Goal: Task Accomplishment & Management: Manage account settings

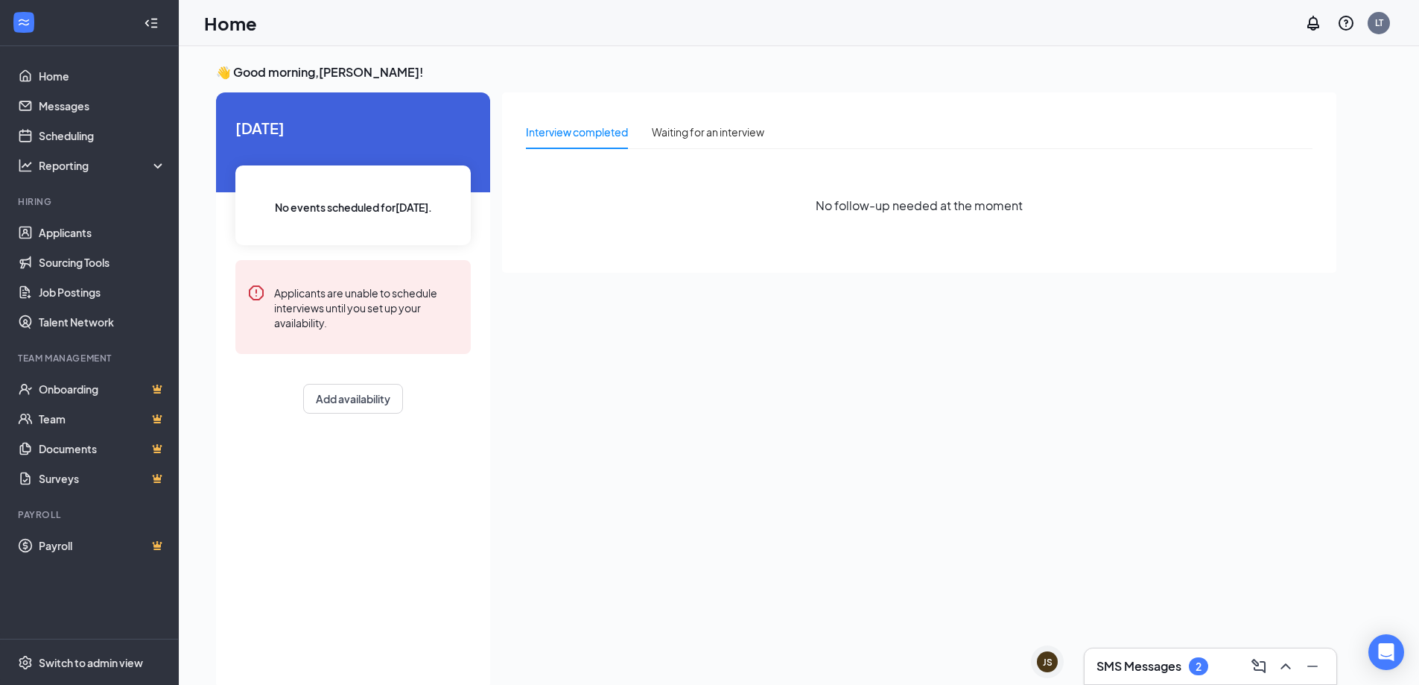
click at [1163, 660] on h3 "SMS Messages" at bounding box center [1139, 666] width 85 height 16
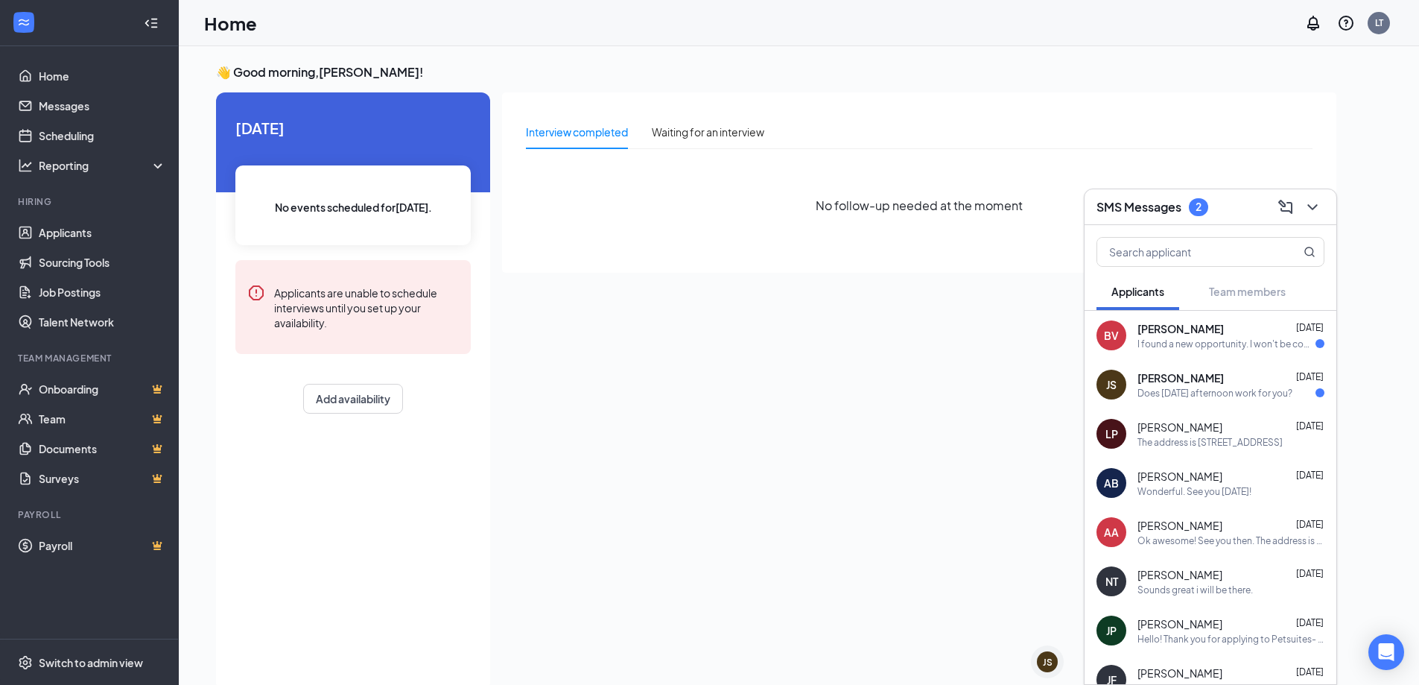
click at [1176, 396] on div "Does [DATE] afternoon work for you?" at bounding box center [1215, 393] width 155 height 13
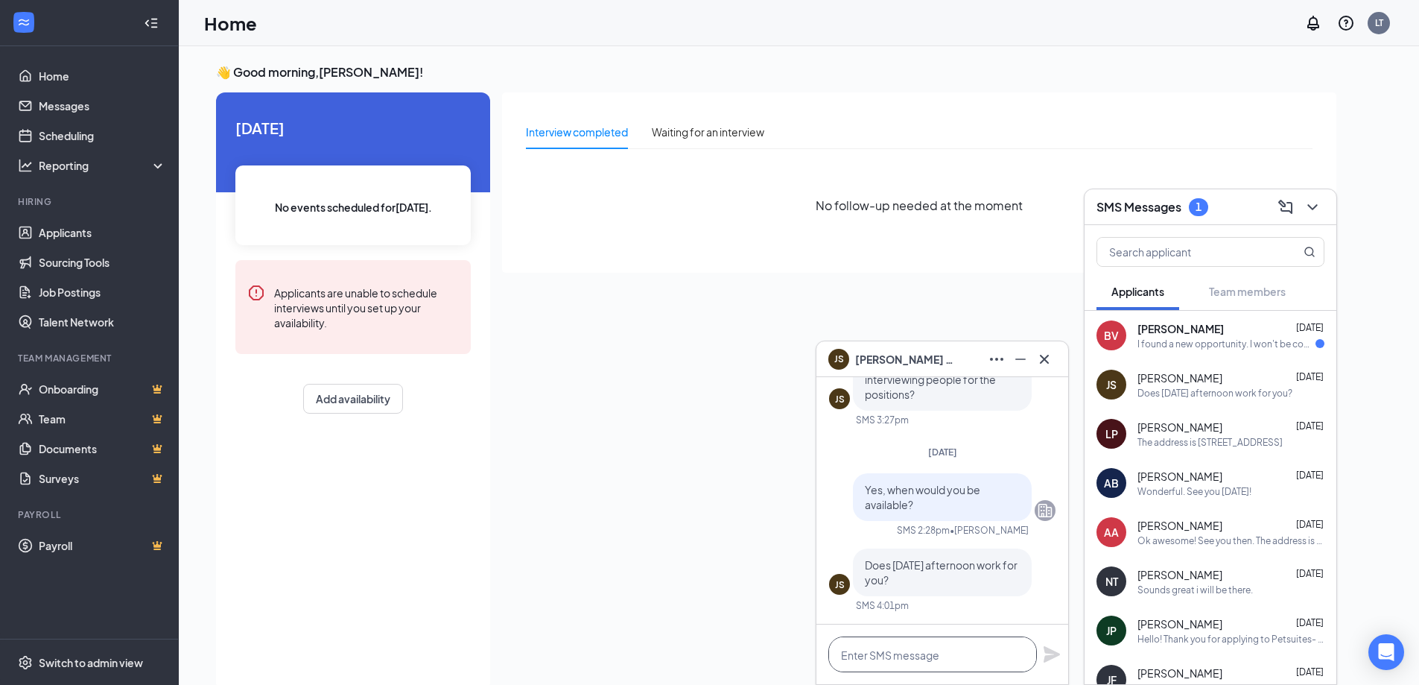
click at [931, 660] on textarea at bounding box center [933, 654] width 209 height 36
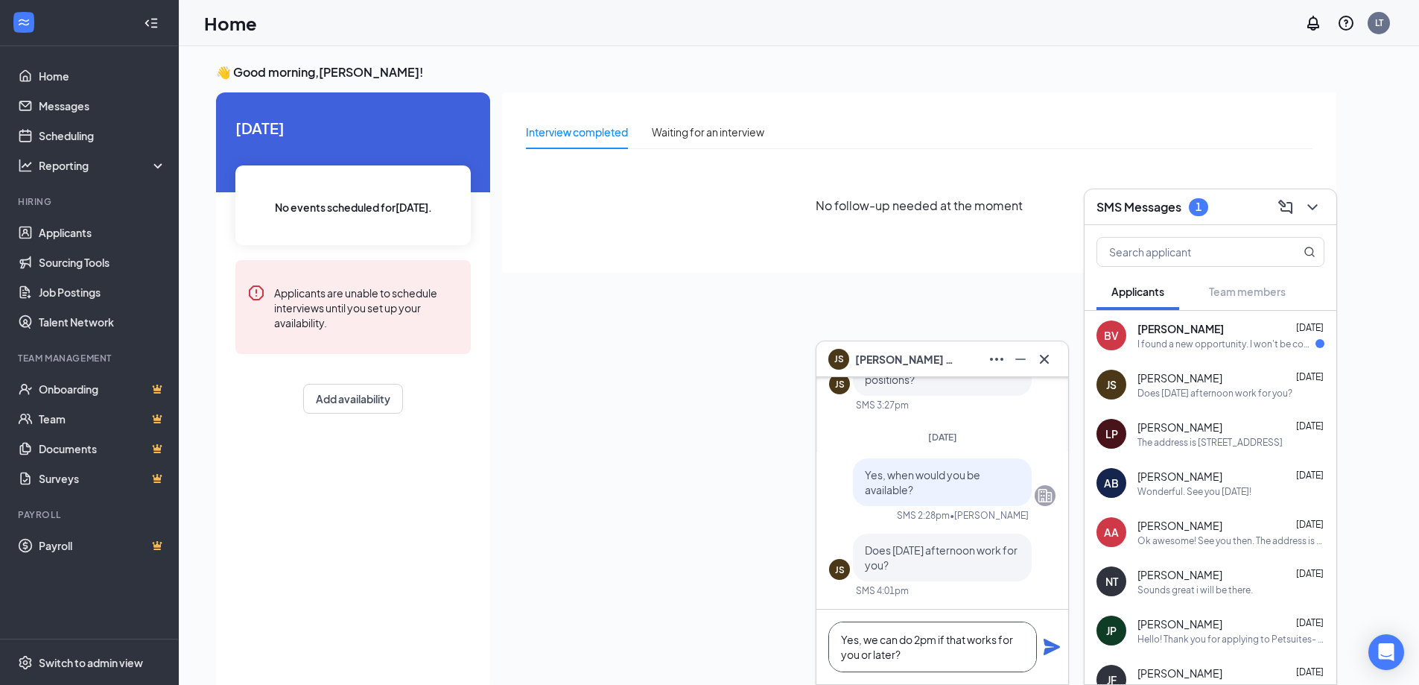
type textarea "Yes, we can do 2pm if that works for you or later?"
click at [1054, 646] on icon "Plane" at bounding box center [1052, 647] width 16 height 16
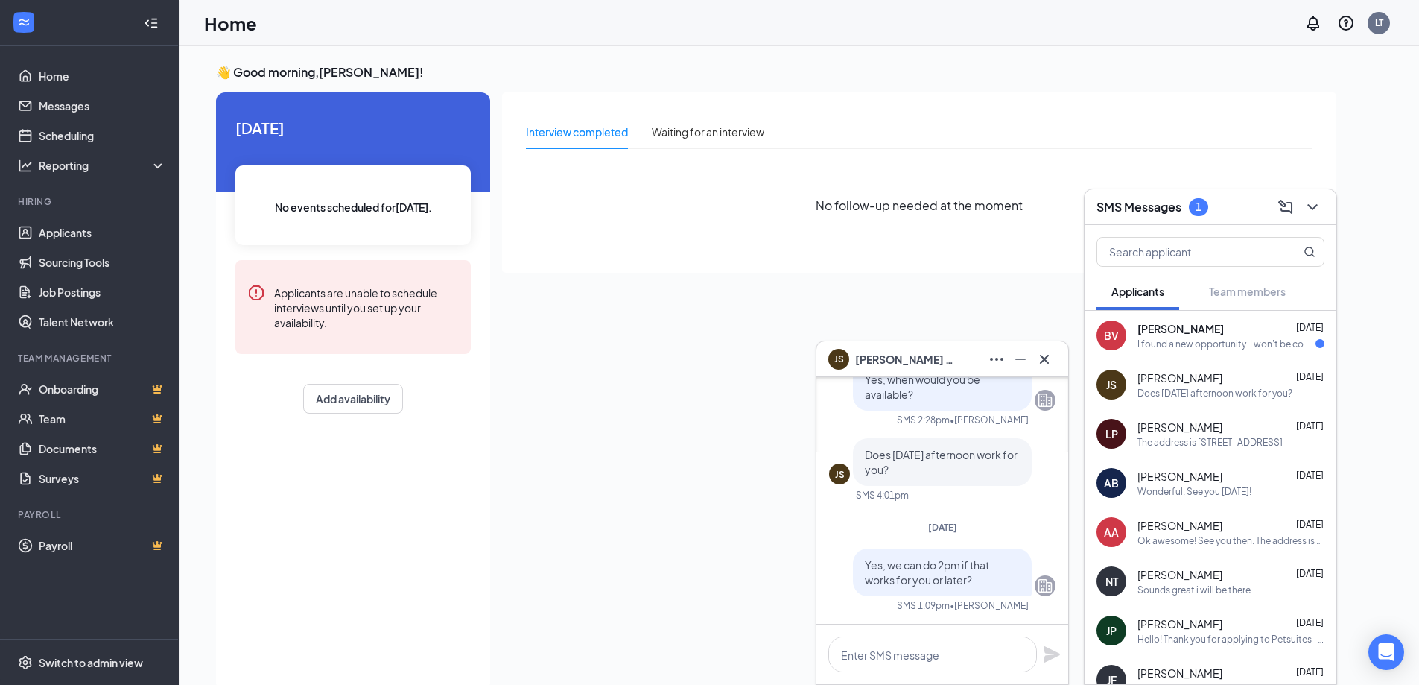
click at [1185, 338] on div "I found a new opportunity. I won't be coming to the interview" at bounding box center [1227, 344] width 178 height 13
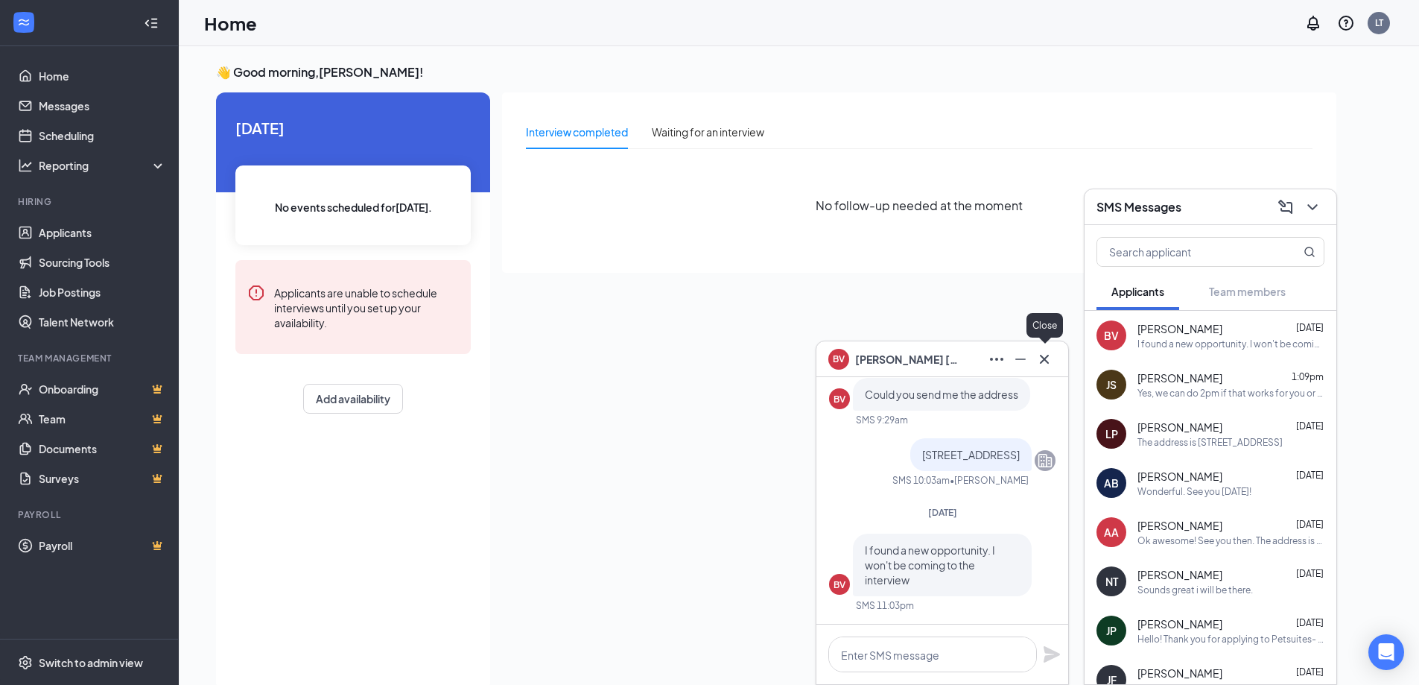
click at [1044, 358] on icon "Cross" at bounding box center [1044, 358] width 9 height 9
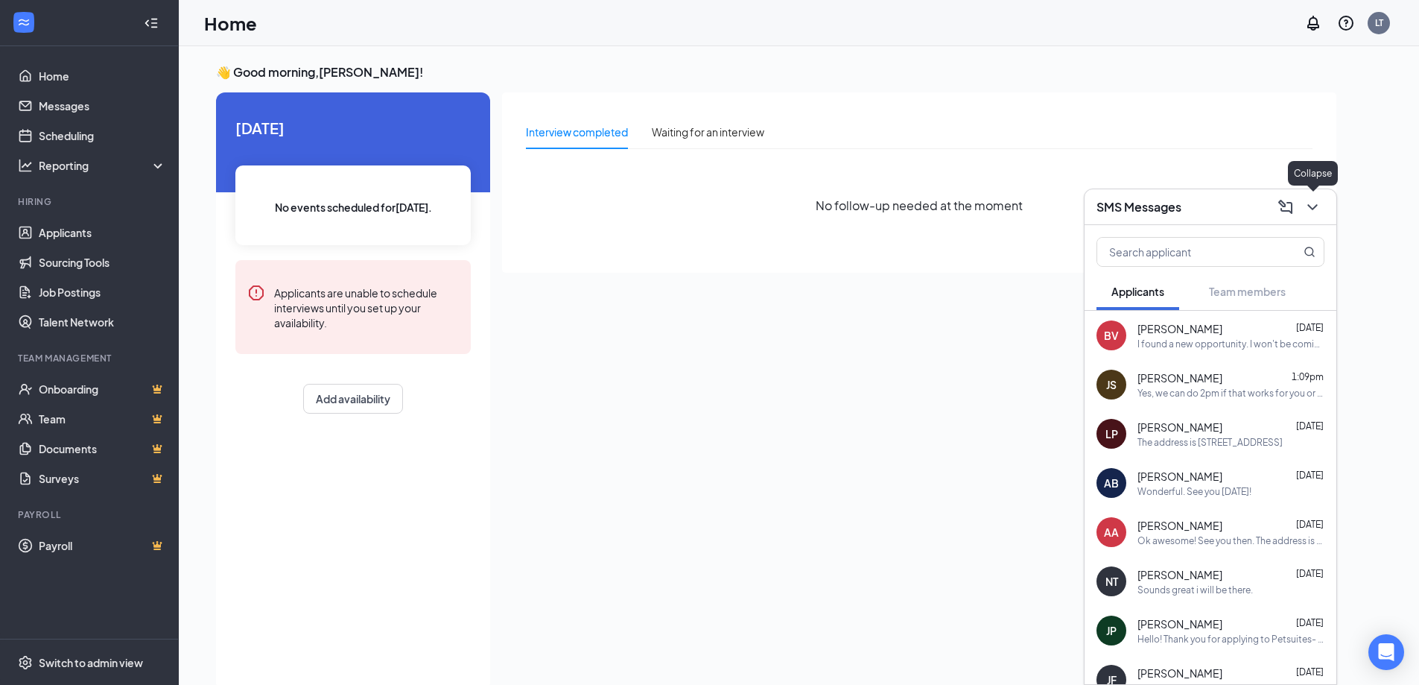
click at [1318, 203] on icon "ChevronDown" at bounding box center [1313, 207] width 18 height 18
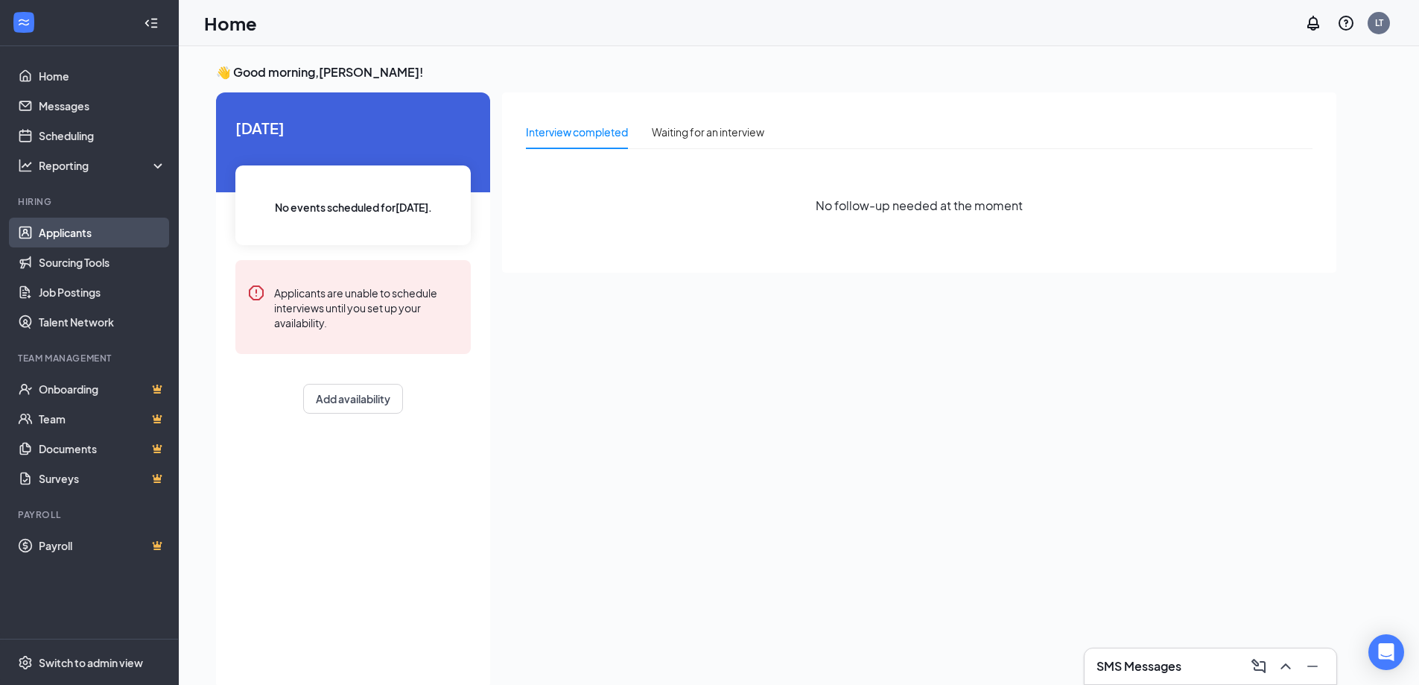
click at [73, 238] on link "Applicants" at bounding box center [102, 233] width 127 height 30
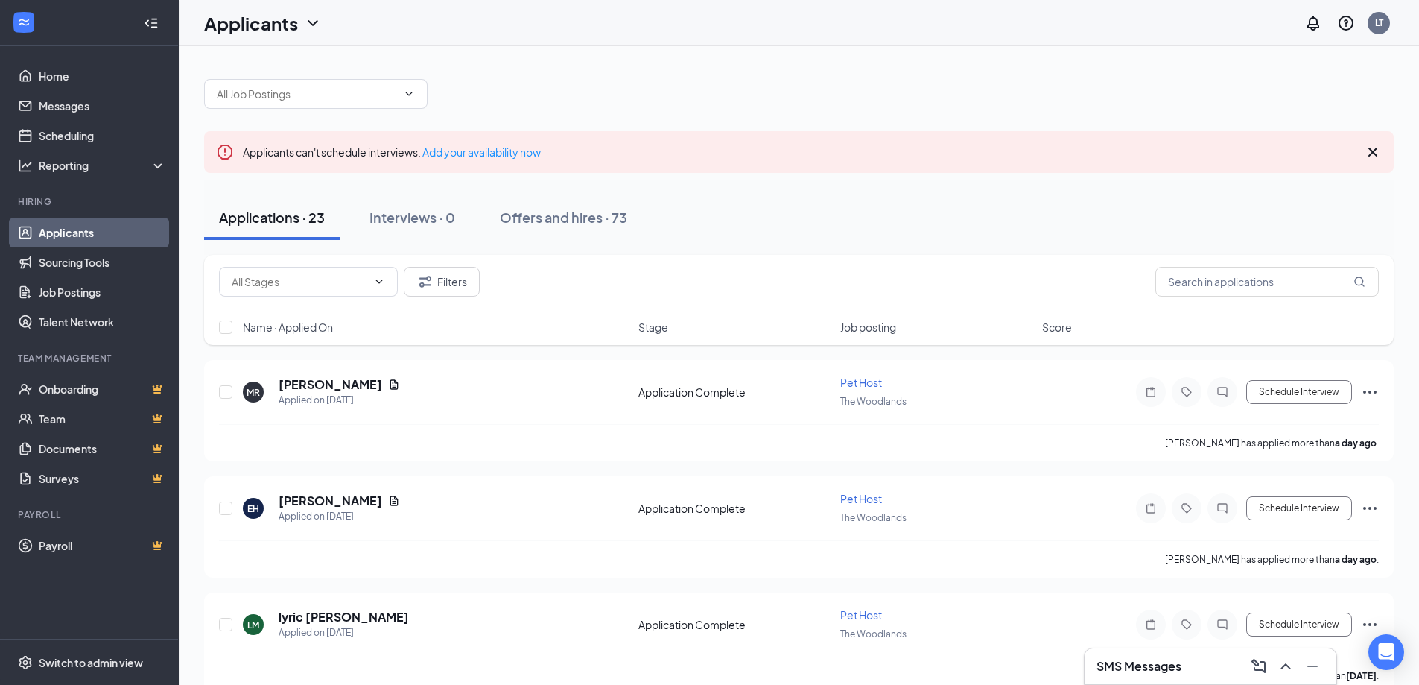
click at [1160, 678] on div "SMS Messages" at bounding box center [1211, 666] width 252 height 36
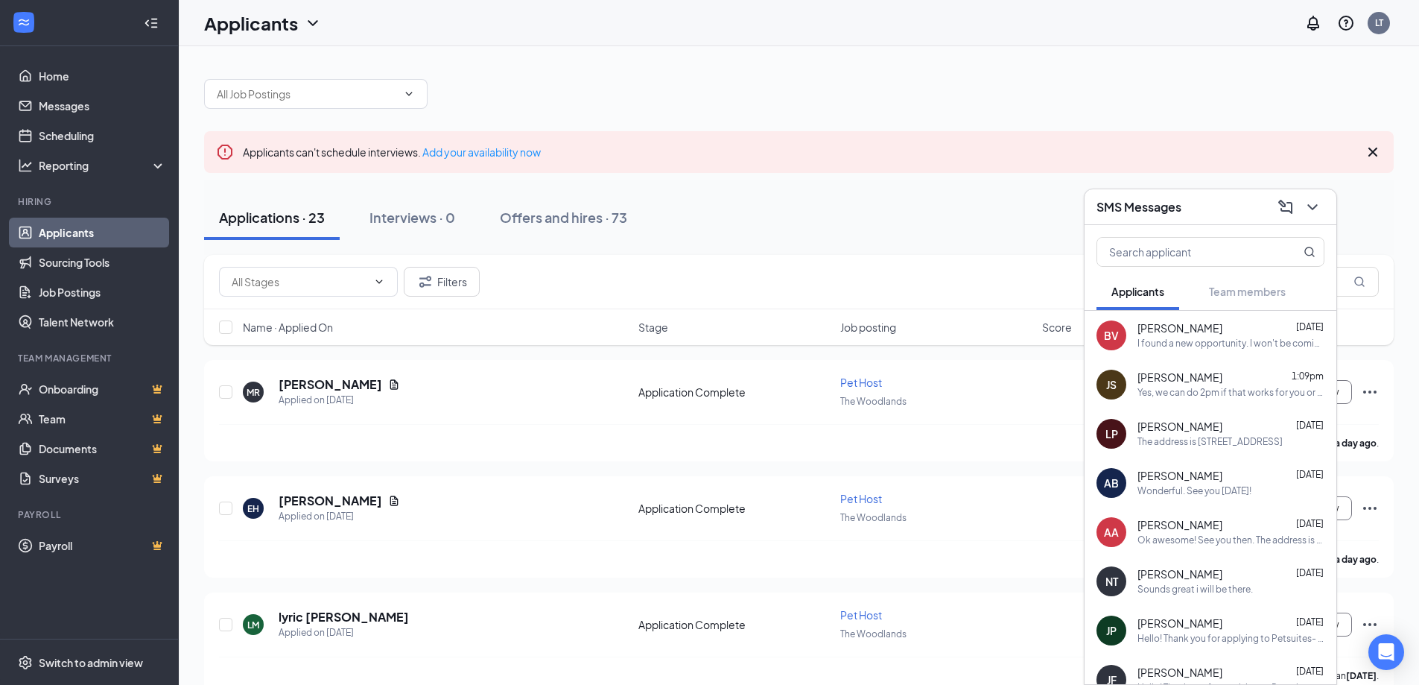
click at [1153, 396] on div "Yes, we can do 2pm if that works for you or later?" at bounding box center [1231, 393] width 187 height 13
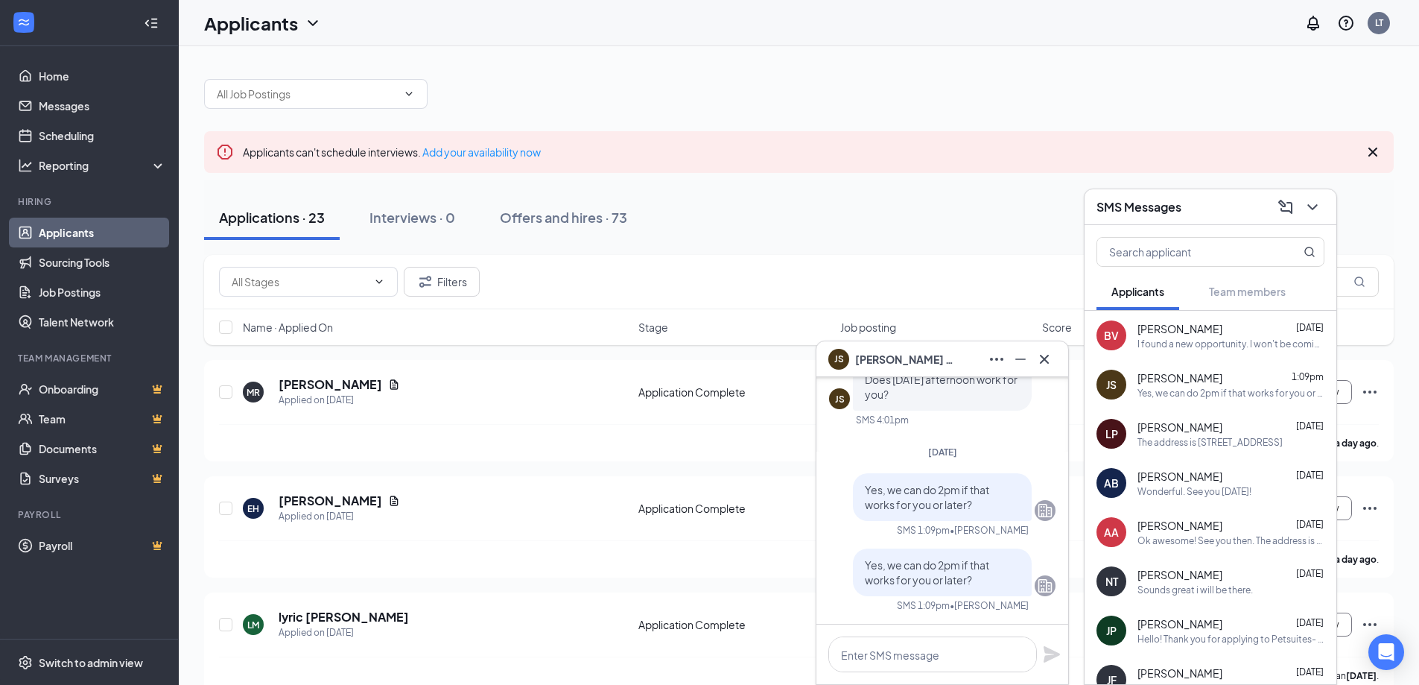
click at [886, 360] on span "[PERSON_NAME]" at bounding box center [907, 359] width 104 height 16
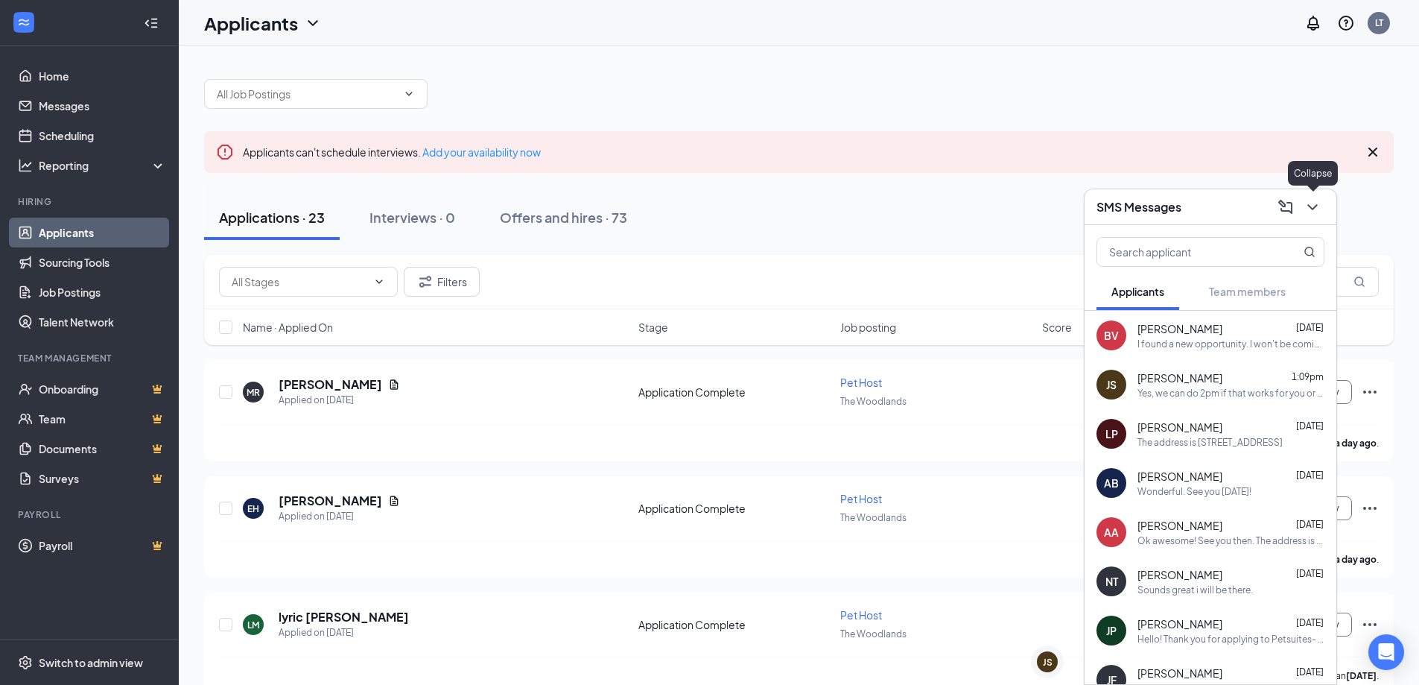
click at [1309, 206] on icon "ChevronDown" at bounding box center [1313, 207] width 10 height 6
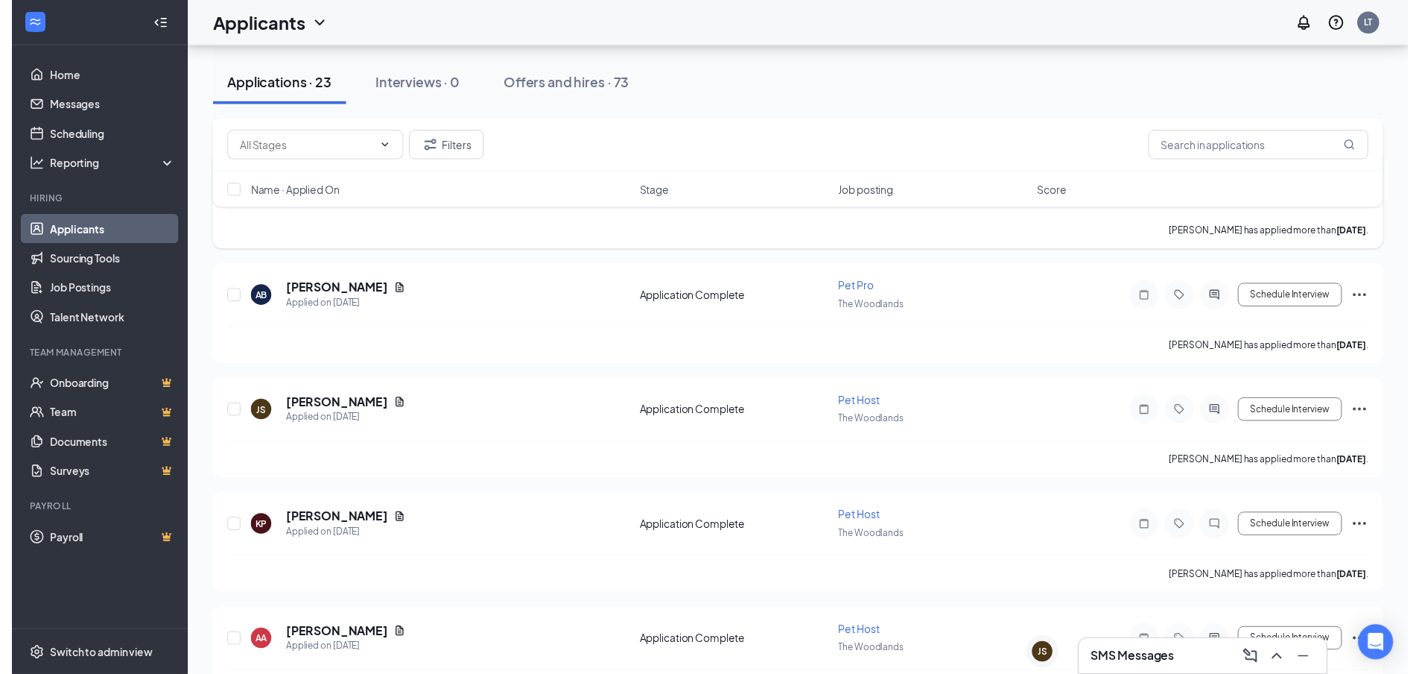
scroll to position [820, 0]
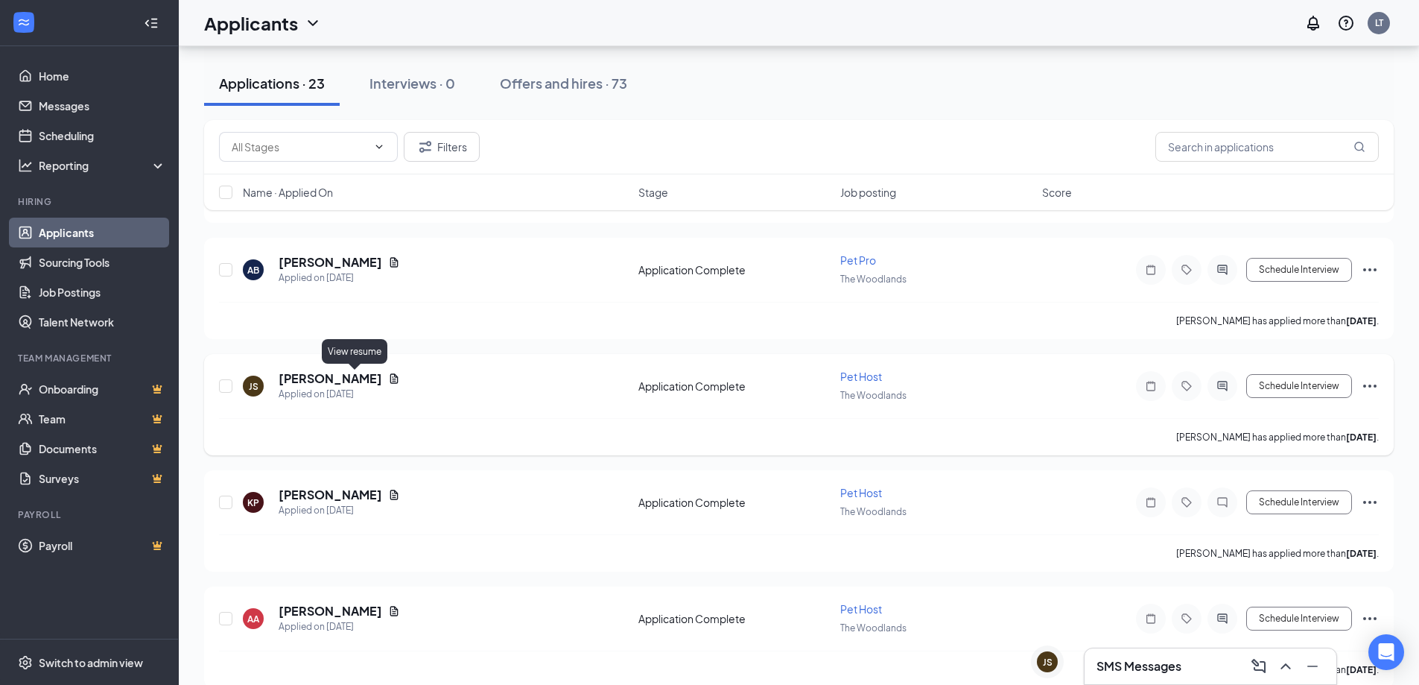
click at [390, 381] on icon "Document" at bounding box center [394, 378] width 8 height 10
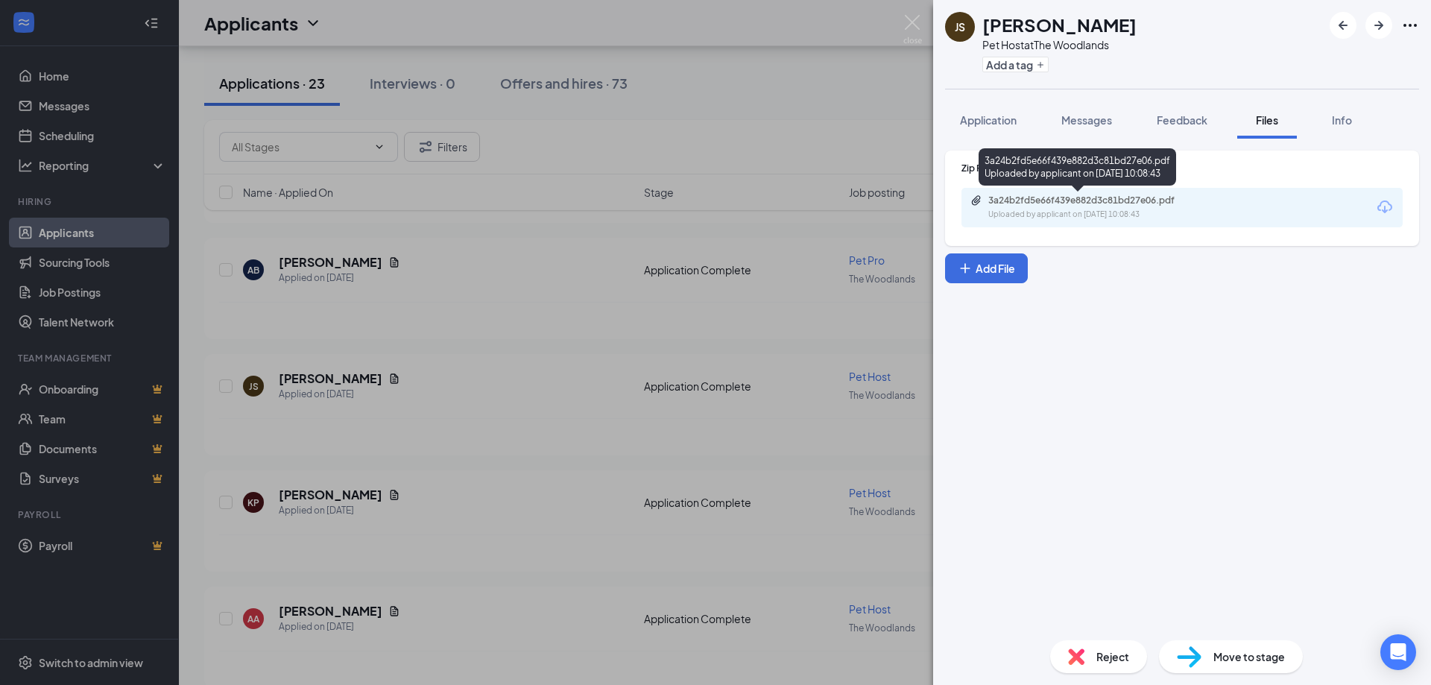
click at [1176, 214] on div "Uploaded by applicant on [DATE] 10:08:43" at bounding box center [1100, 215] width 224 height 12
click at [914, 34] on img at bounding box center [912, 29] width 19 height 29
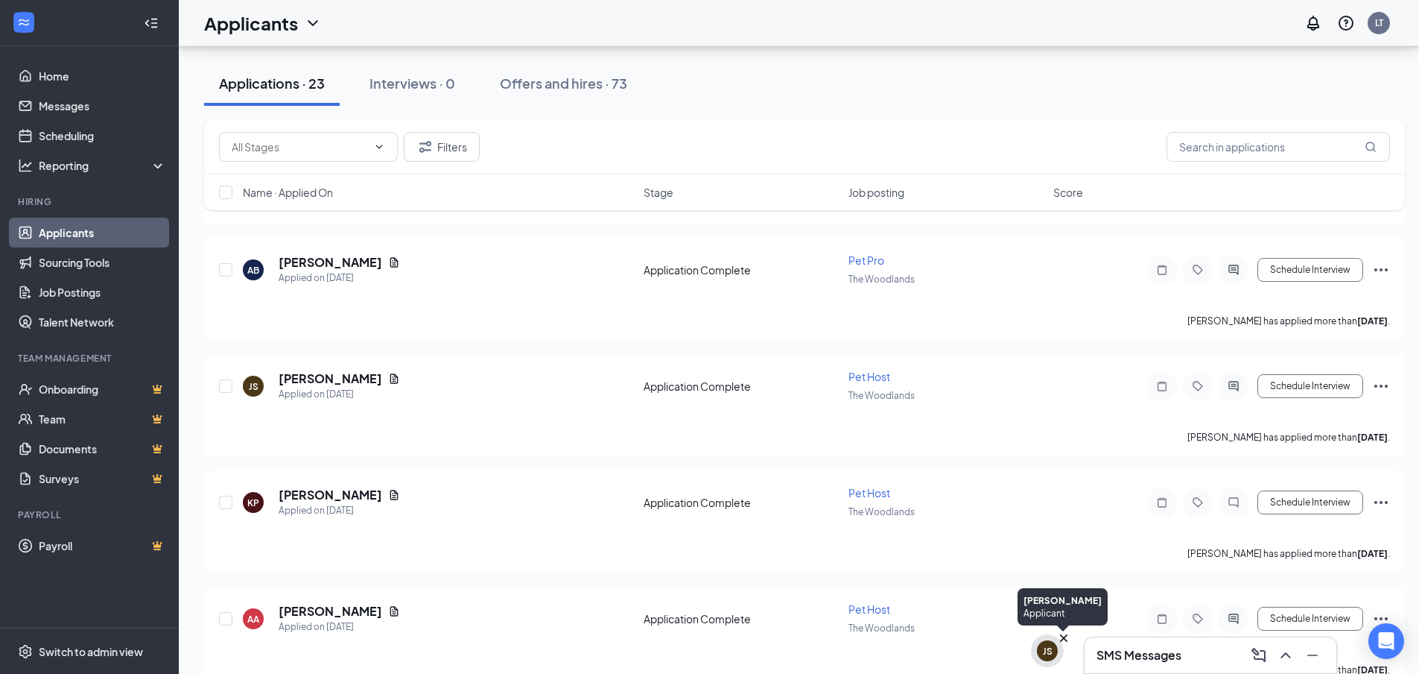
click at [1062, 639] on icon "Cross" at bounding box center [1063, 637] width 7 height 7
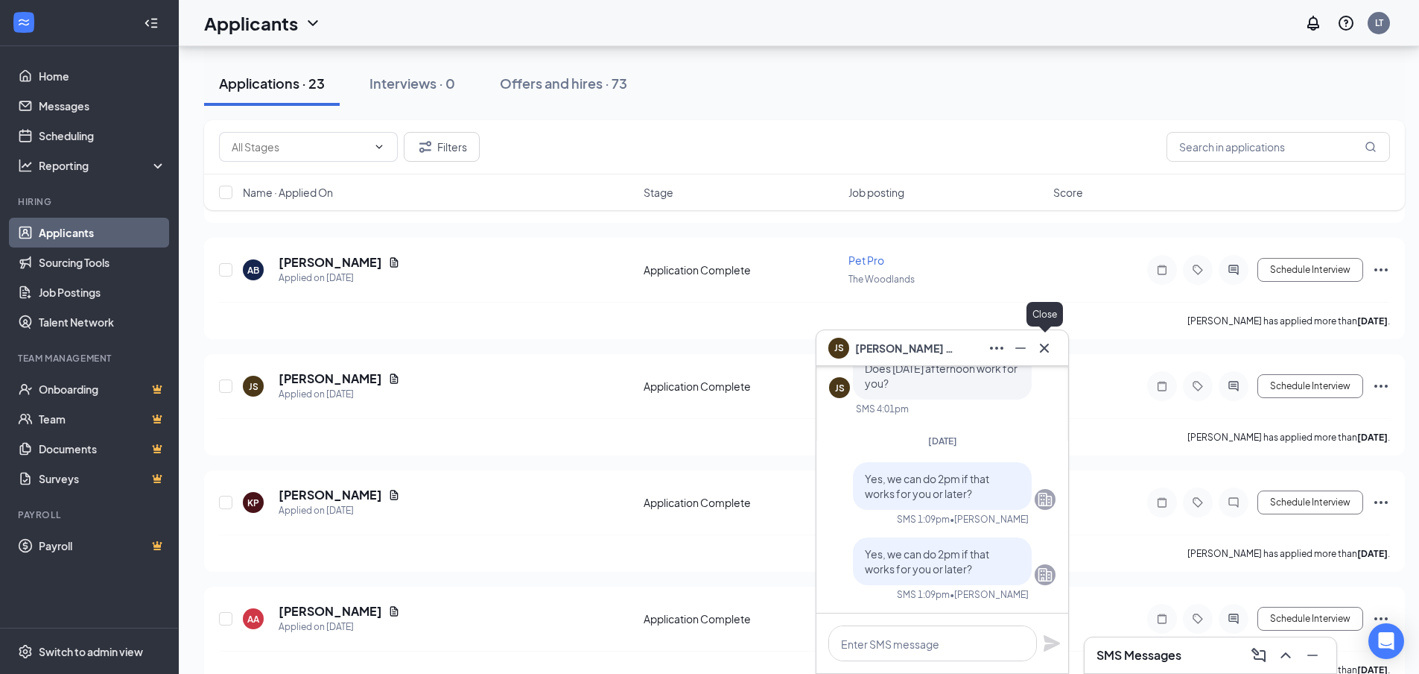
click at [1051, 350] on icon "Cross" at bounding box center [1045, 348] width 18 height 18
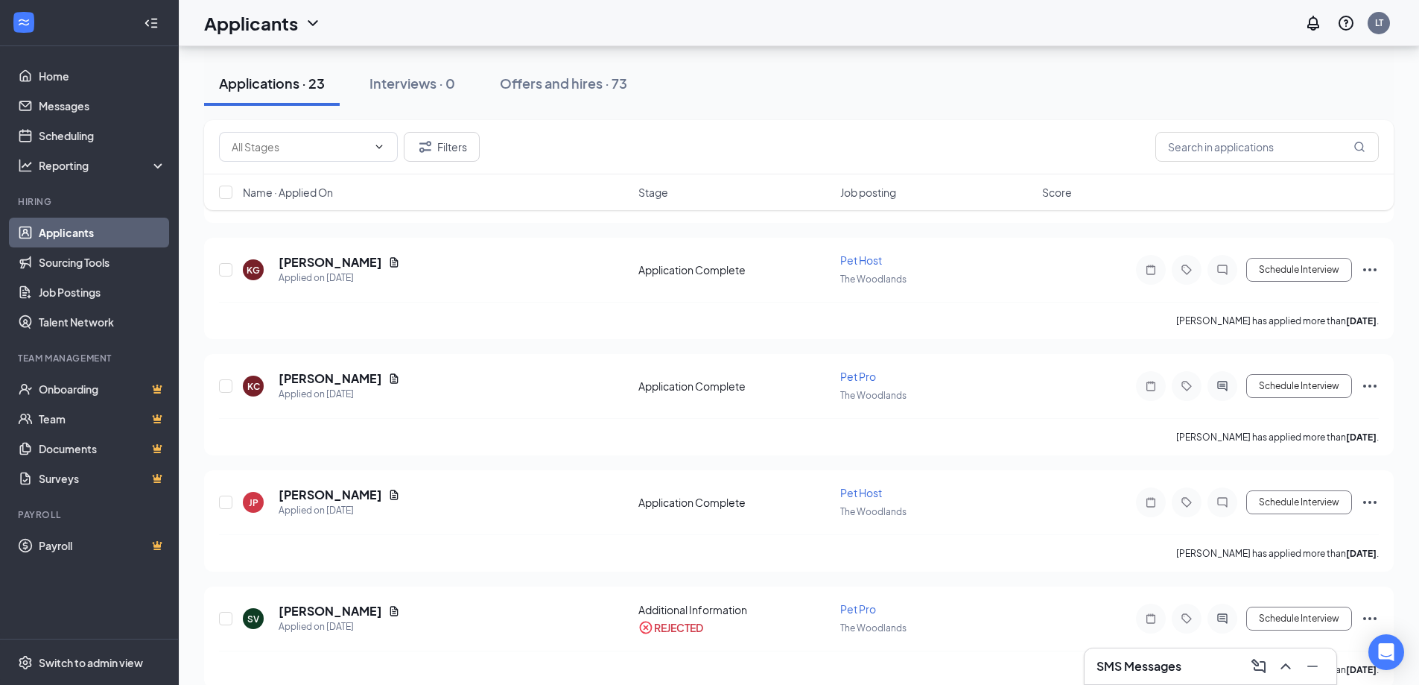
scroll to position [2351, 0]
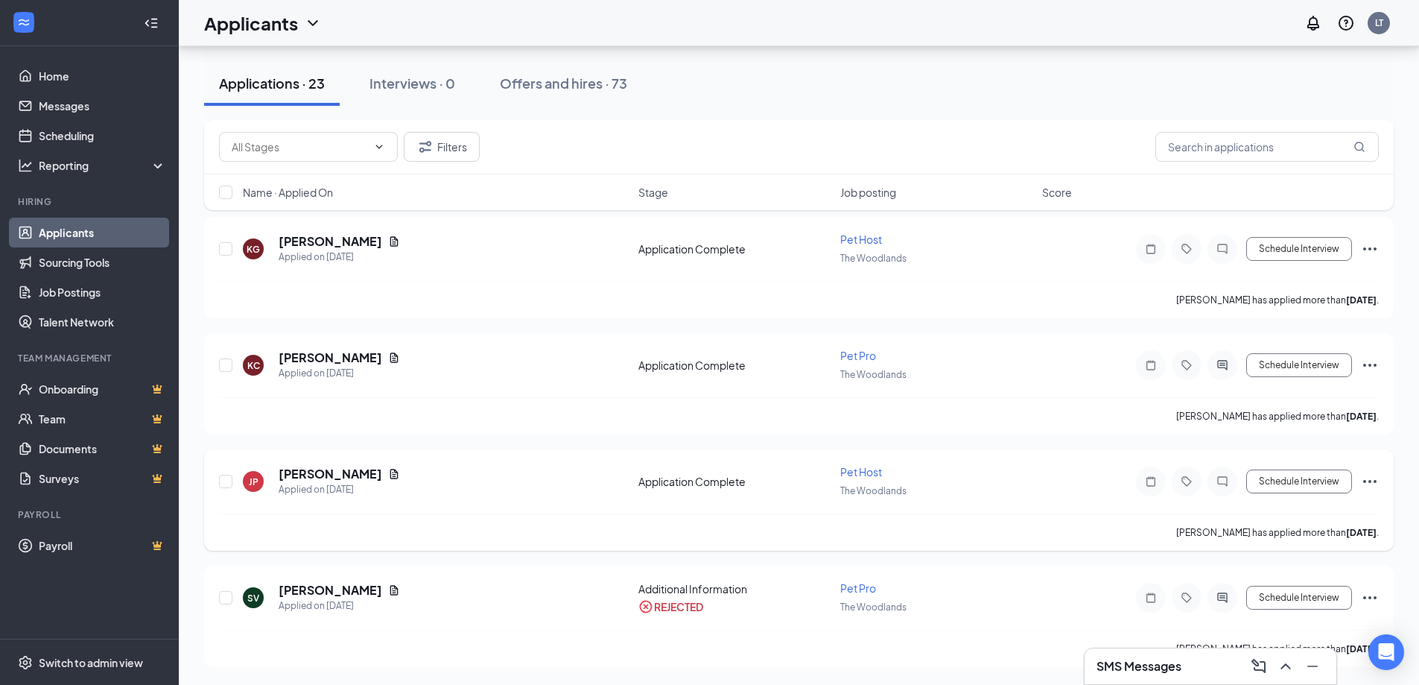
click at [1370, 483] on icon "Ellipses" at bounding box center [1369, 481] width 13 height 3
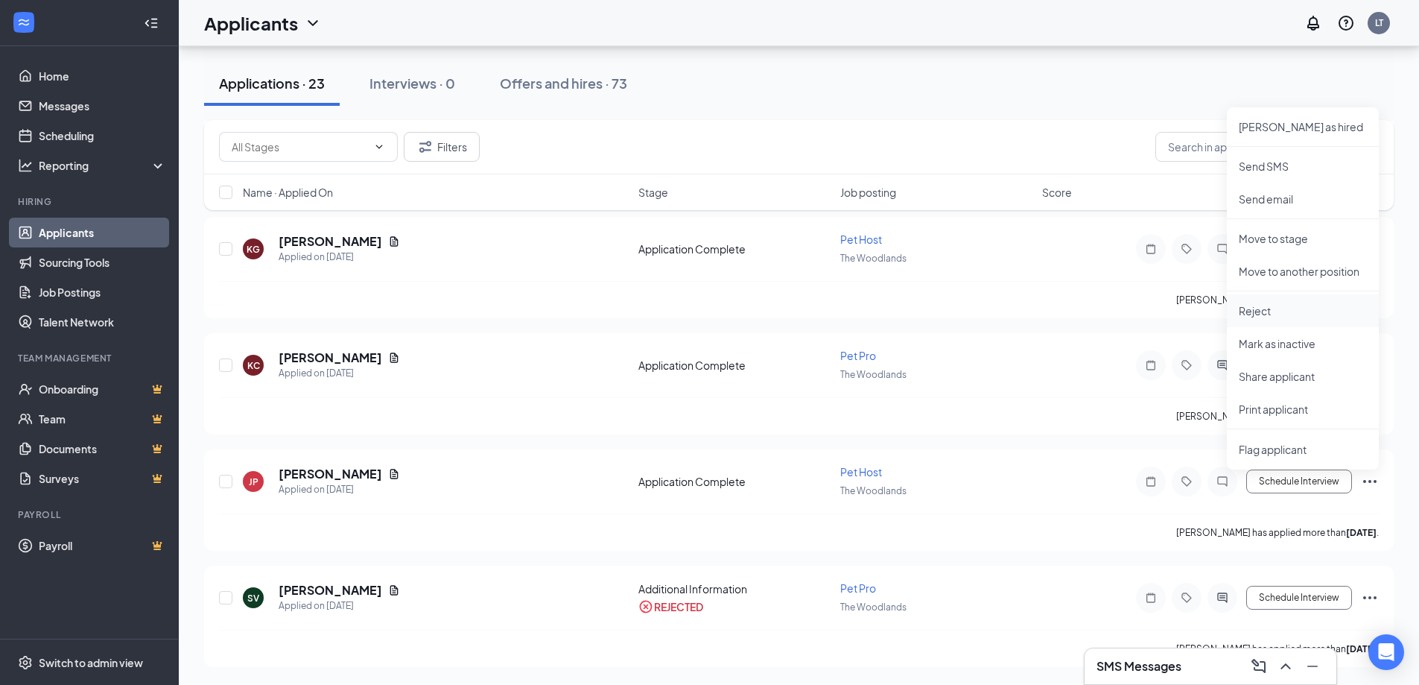
click at [1267, 308] on p "Reject" at bounding box center [1303, 310] width 128 height 15
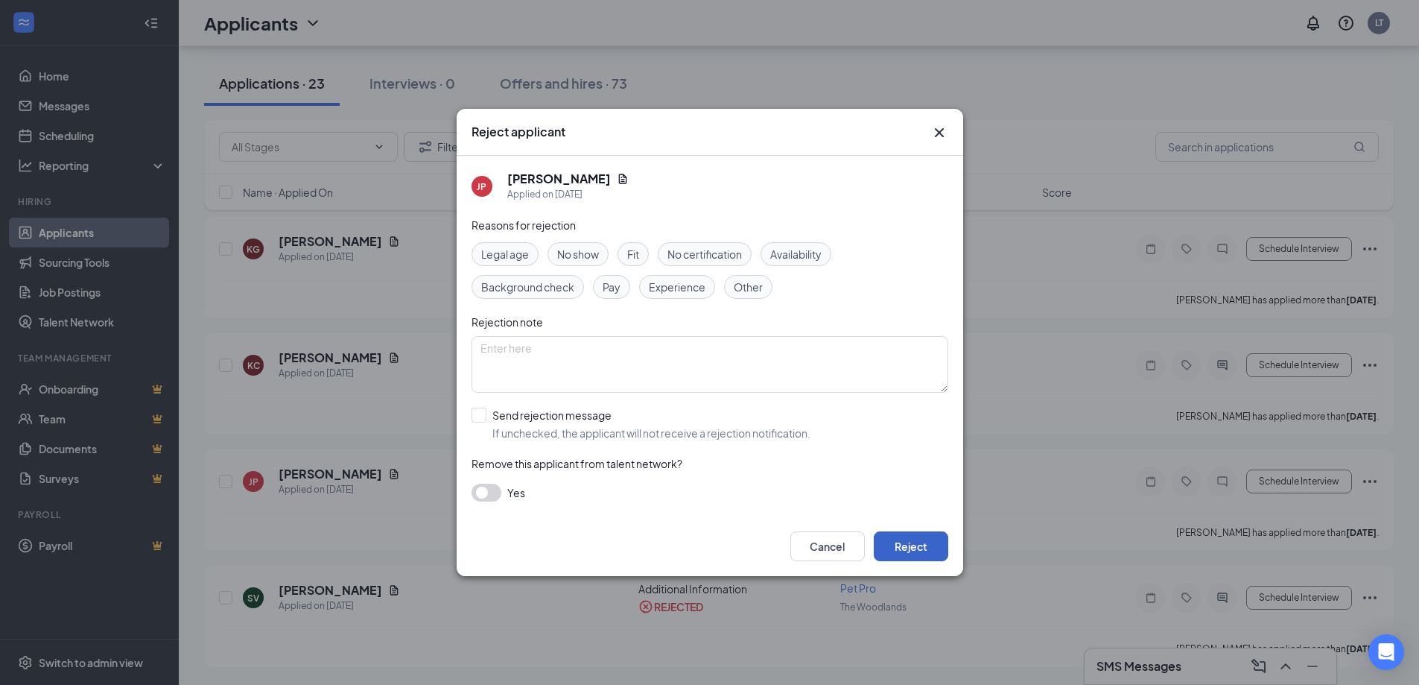
click at [931, 550] on button "Reject" at bounding box center [911, 546] width 75 height 30
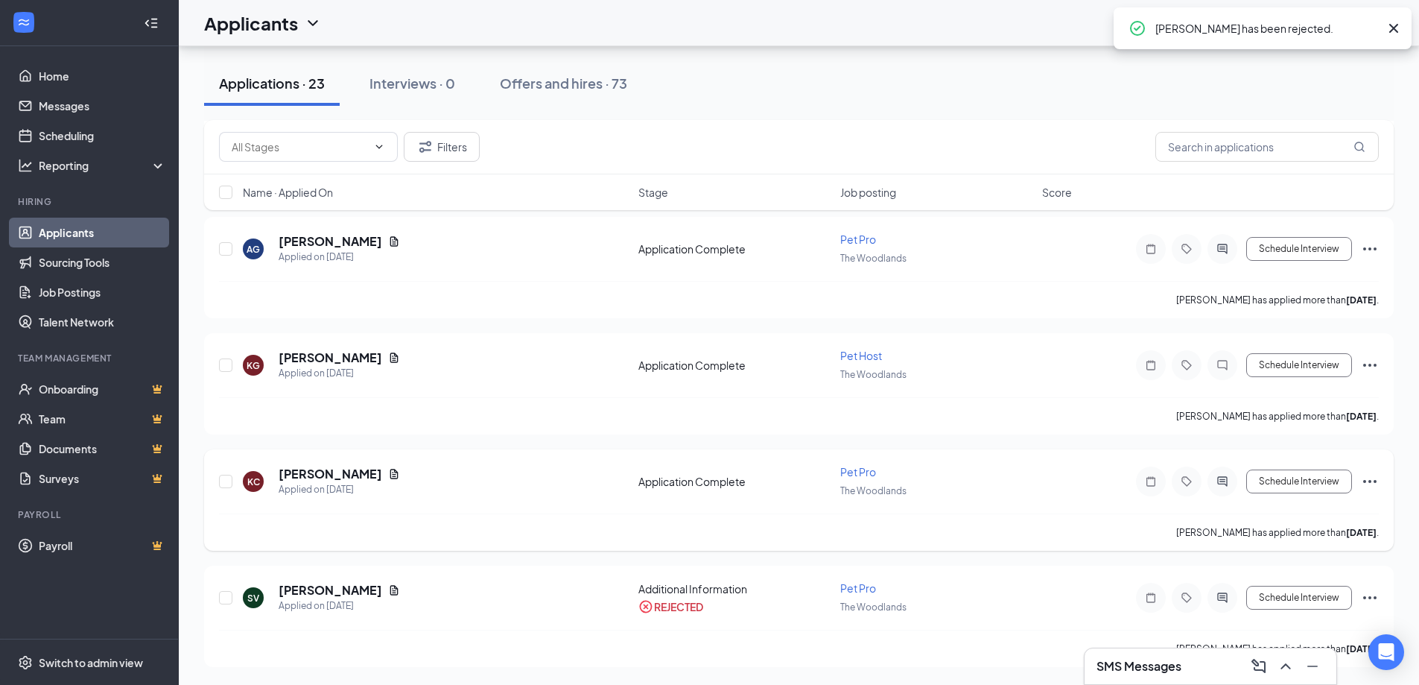
scroll to position [2235, 0]
